Goal: Find specific page/section: Find specific page/section

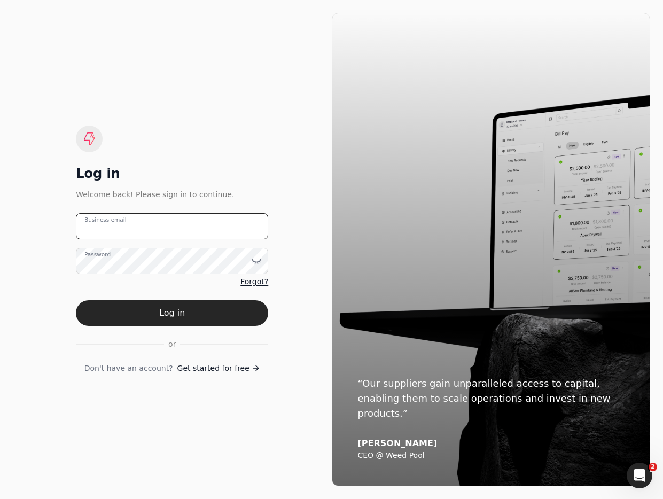
click at [220, 228] on email "Business email" at bounding box center [172, 226] width 192 height 26
type email "[EMAIL_ADDRESS][DOMAIN_NAME]"
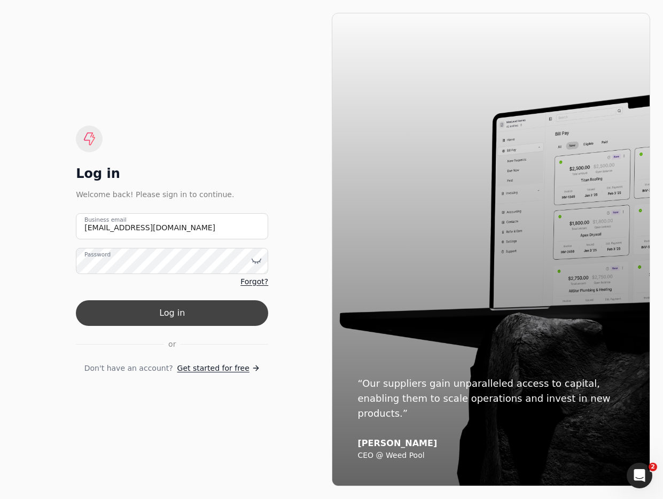
click at [205, 312] on button "Log in" at bounding box center [172, 313] width 192 height 26
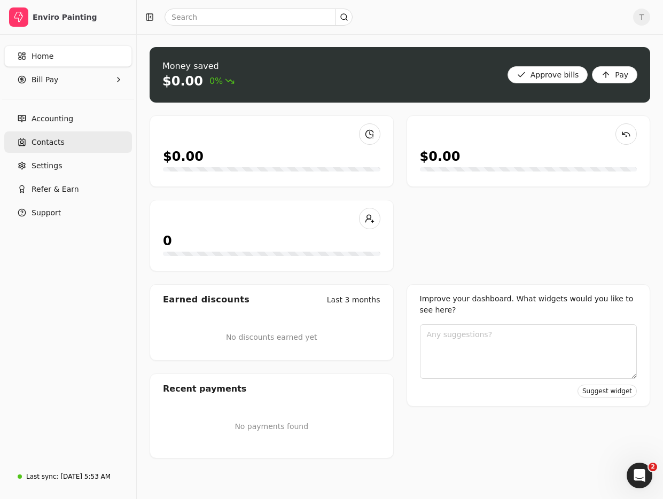
click at [54, 140] on span "Contacts" at bounding box center [48, 142] width 33 height 11
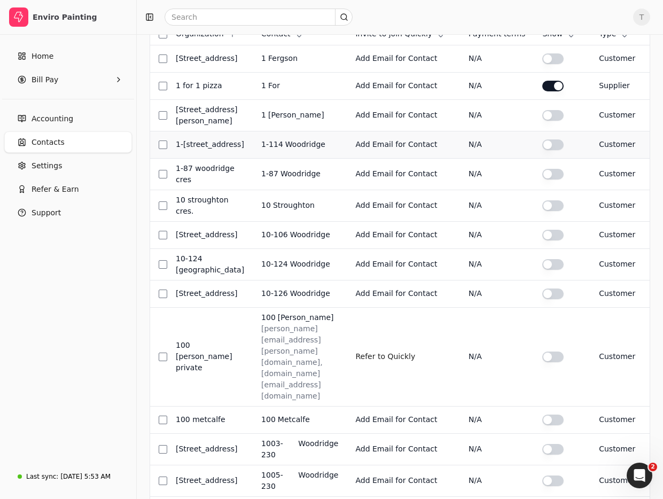
scroll to position [354, 0]
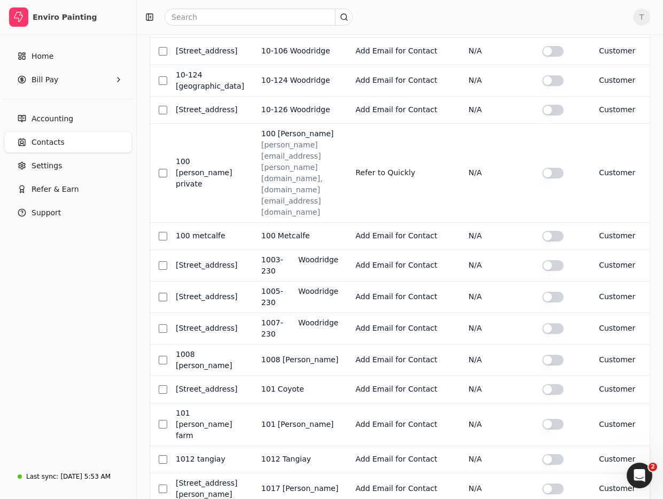
drag, startPoint x: 626, startPoint y: 447, endPoint x: 603, endPoint y: 438, distance: 25.4
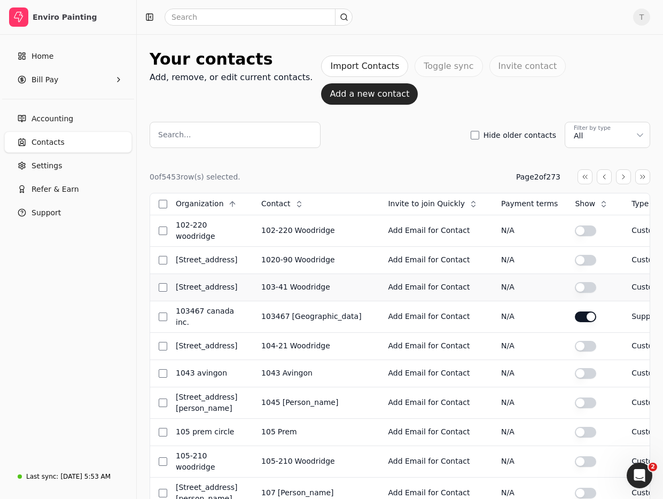
scroll to position [385, 0]
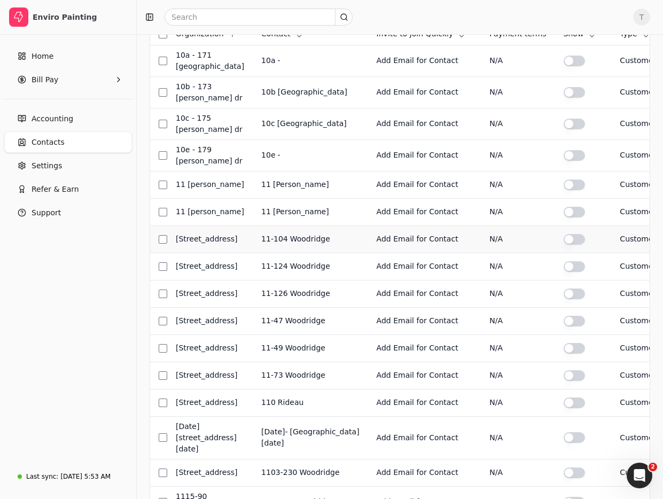
scroll to position [347, 0]
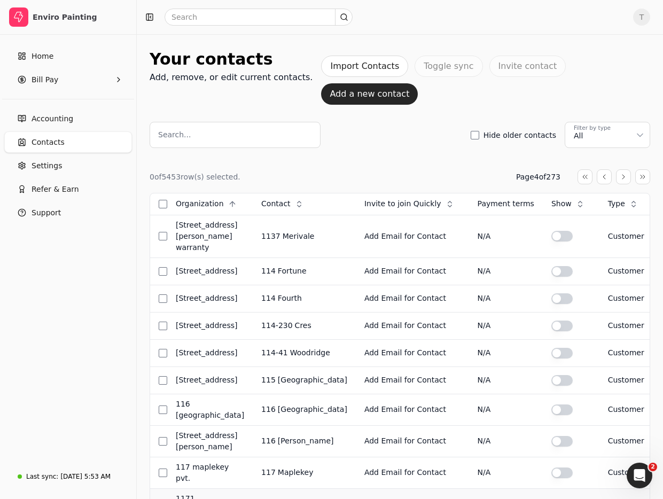
scroll to position [330, 0]
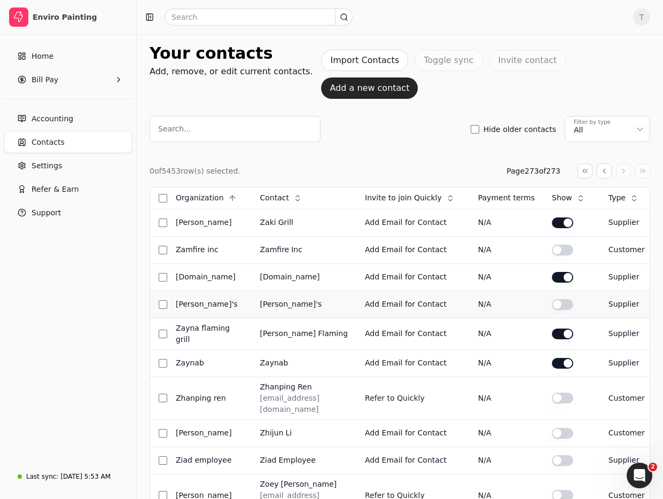
scroll to position [133, 0]
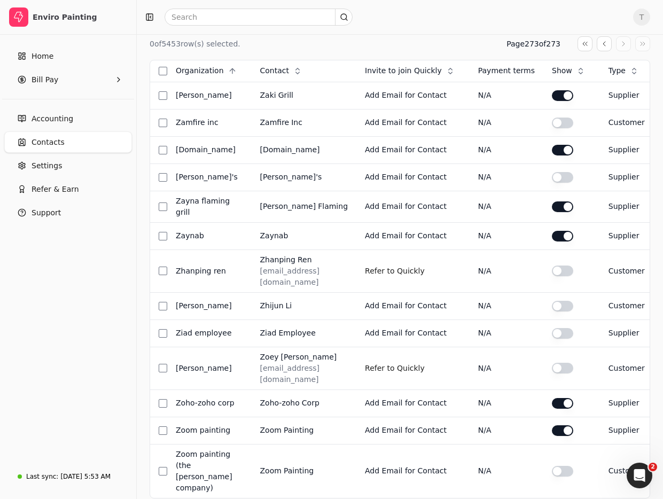
click at [605, 51] on button "button" at bounding box center [604, 43] width 15 height 15
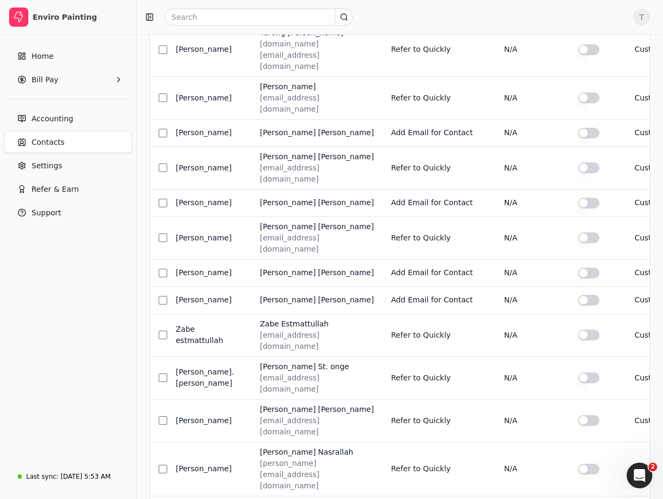
scroll to position [347, 0]
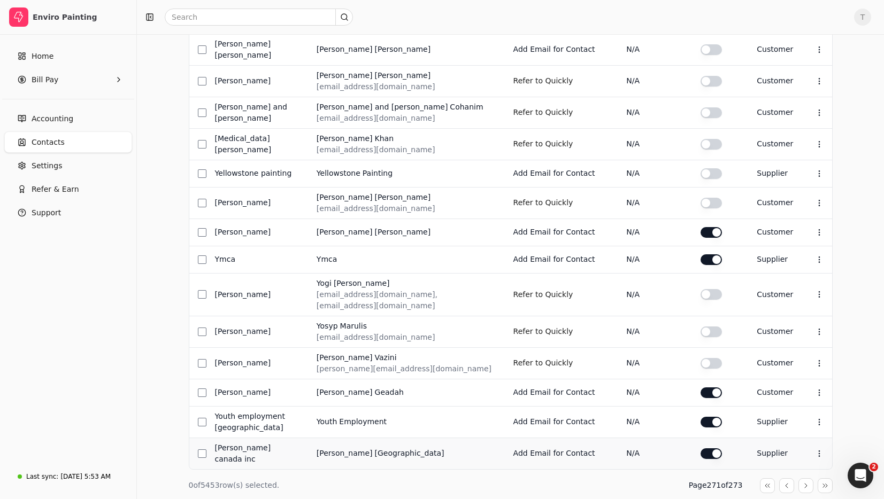
scroll to position [358, 0]
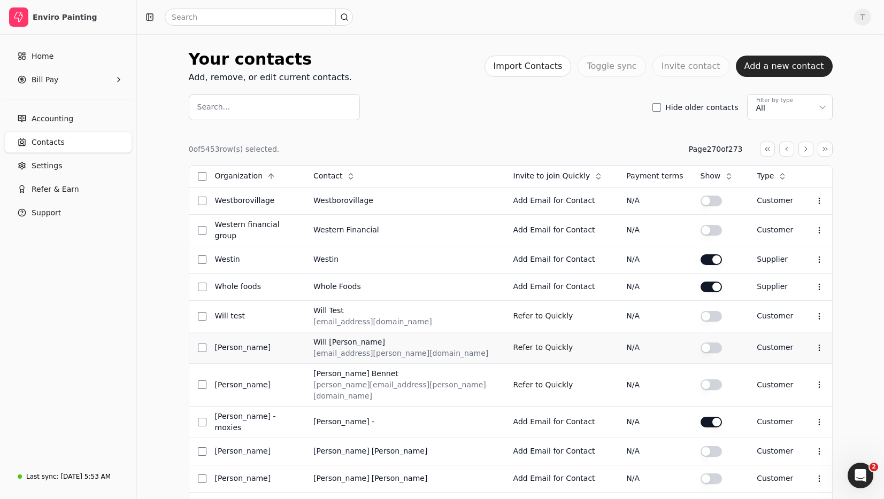
scroll to position [321, 0]
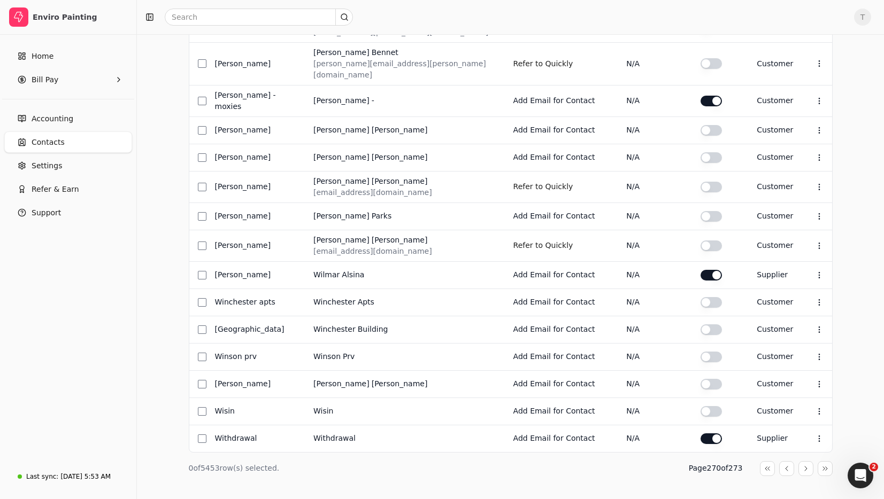
drag, startPoint x: 788, startPoint y: 450, endPoint x: 781, endPoint y: 446, distance: 7.4
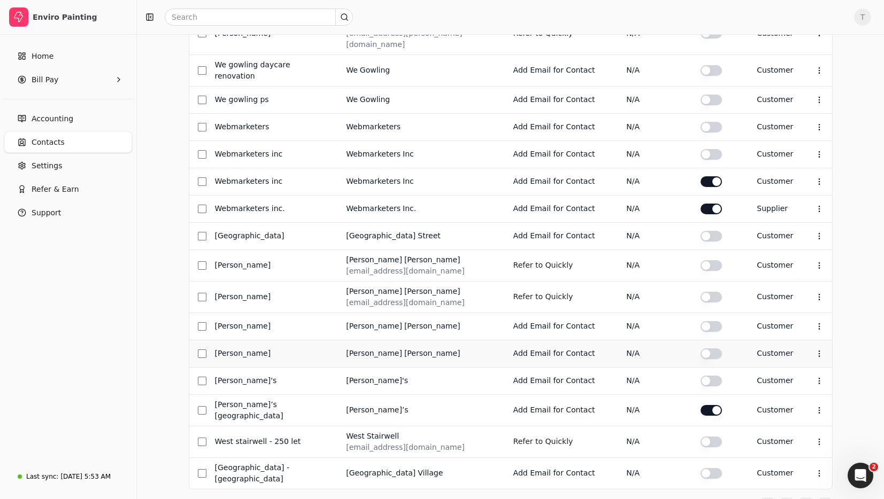
scroll to position [308, 0]
click at [230, 223] on td "[GEOGRAPHIC_DATA]" at bounding box center [272, 236] width 132 height 27
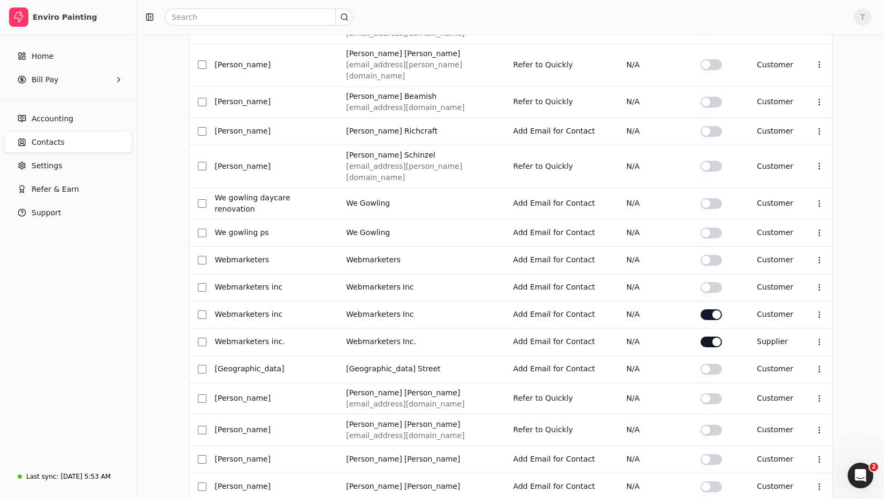
scroll to position [0, 0]
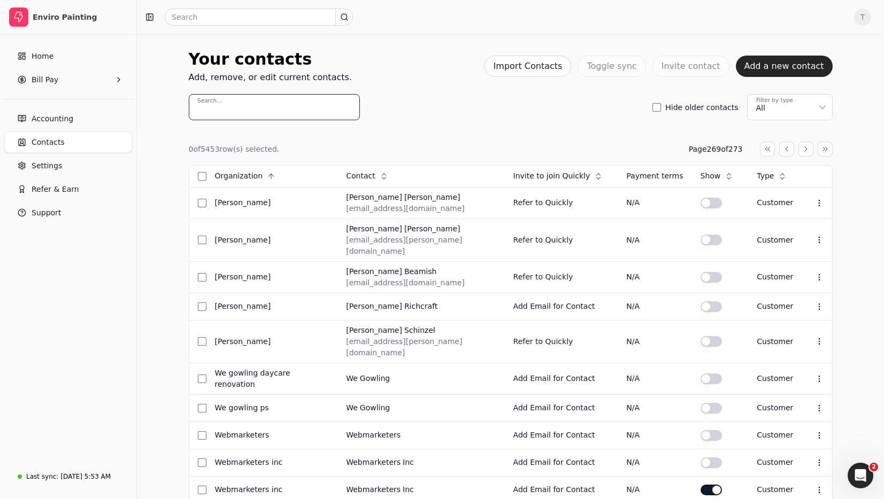
click at [291, 106] on input "Search..." at bounding box center [274, 107] width 171 height 26
paste input "[EMAIL_ADDRESS][DOMAIN_NAME]"
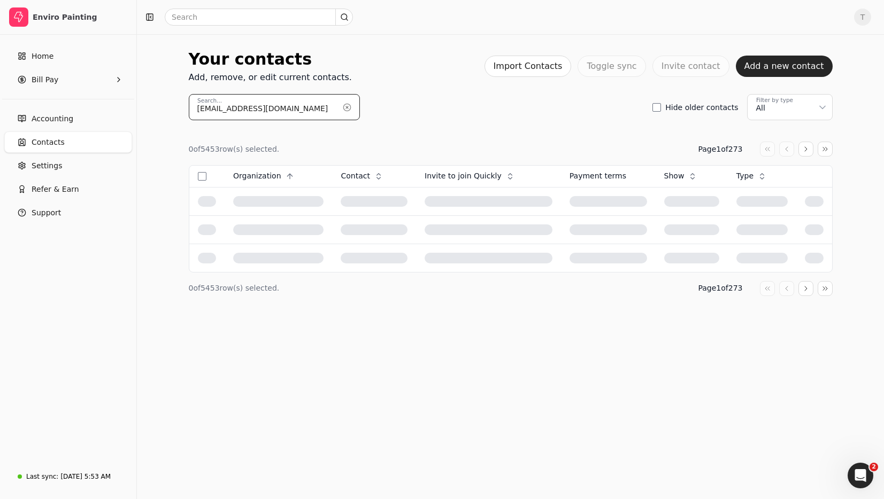
type input "[EMAIL_ADDRESS][DOMAIN_NAME]"
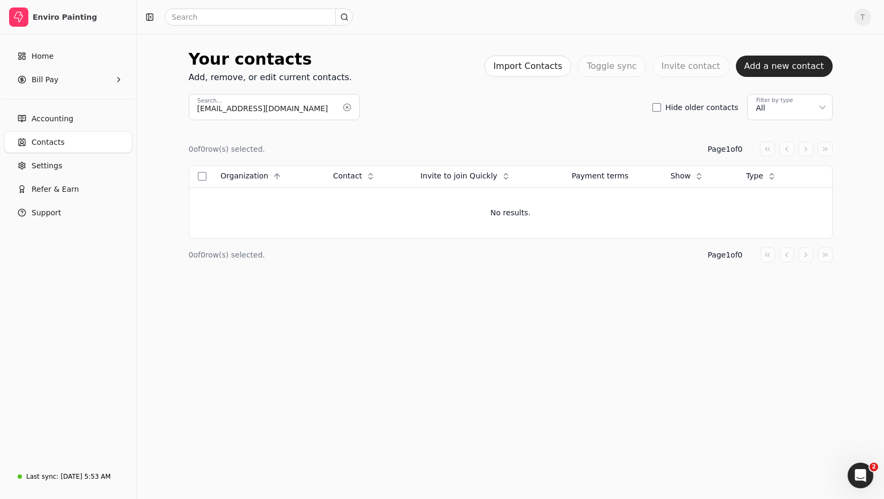
drag, startPoint x: 341, startPoint y: 106, endPoint x: 349, endPoint y: 106, distance: 7.5
click at [341, 106] on button "button" at bounding box center [346, 107] width 17 height 17
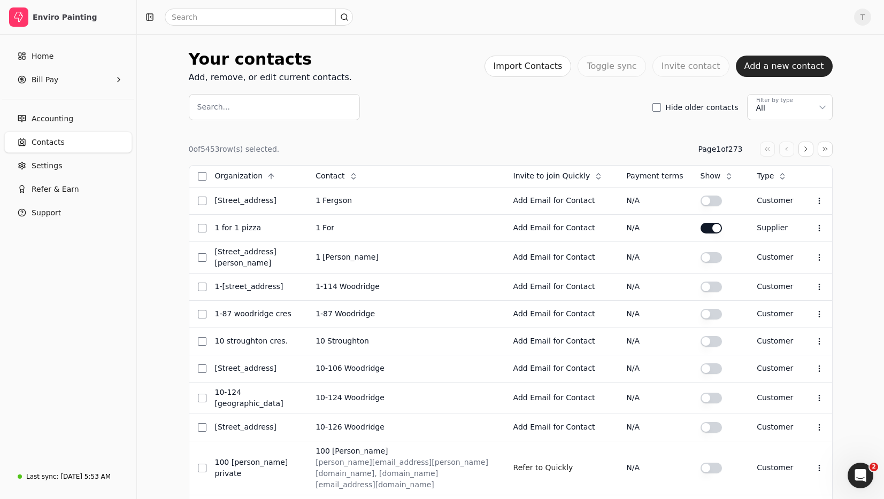
click at [532, 106] on div "Search... Hide older contacts Filter by type All" at bounding box center [511, 107] width 644 height 26
click at [663, 18] on span "T" at bounding box center [862, 17] width 17 height 17
click at [663, 83] on link "Sign Out" at bounding box center [810, 81] width 115 height 18
